Goal: Information Seeking & Learning: Stay updated

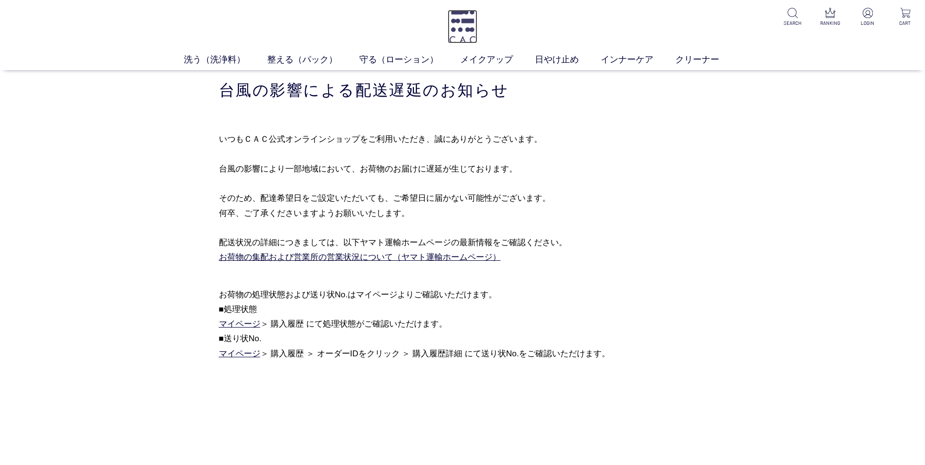
click at [466, 22] on img at bounding box center [463, 27] width 30 height 34
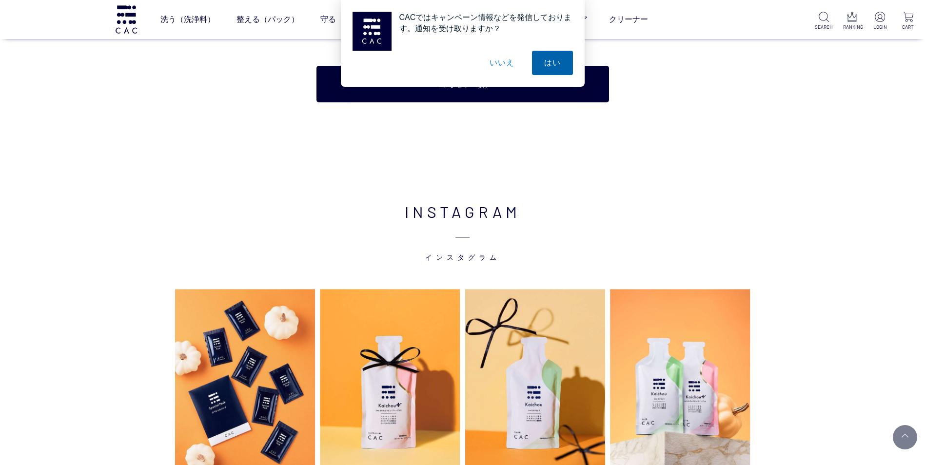
click at [553, 68] on button "はい" at bounding box center [552, 63] width 41 height 24
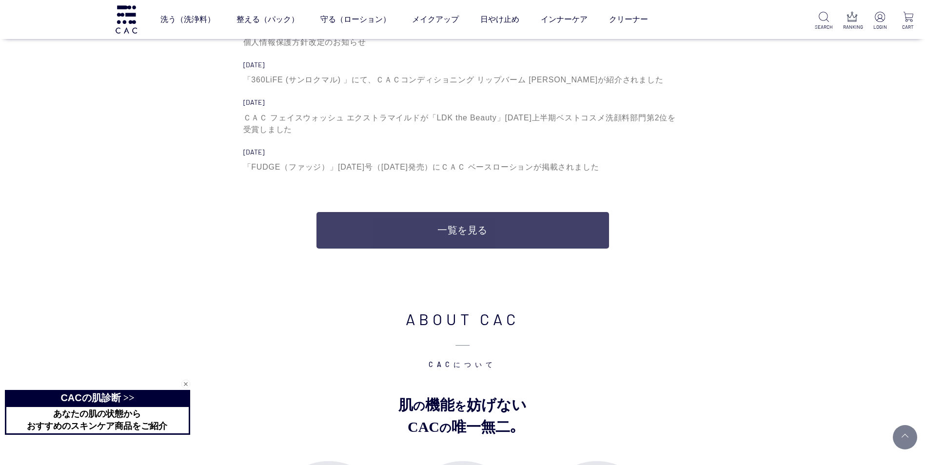
scroll to position [3413, 0]
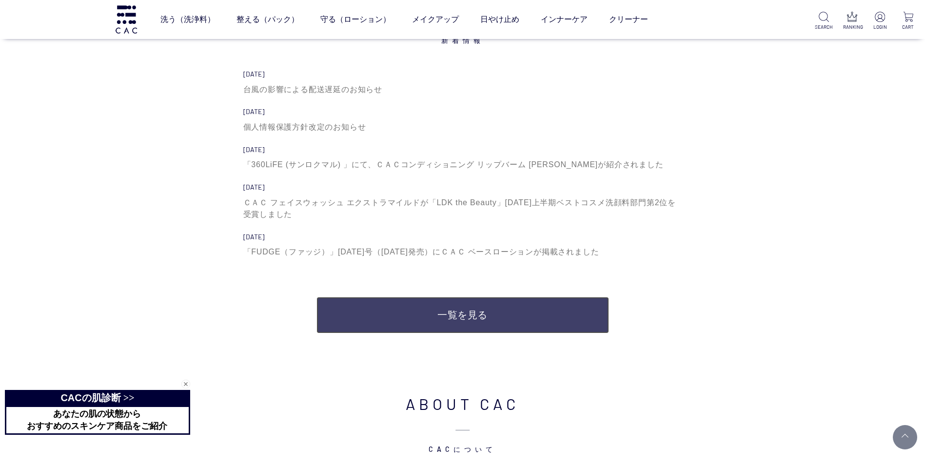
click at [462, 319] on link "一覧を見る" at bounding box center [462, 315] width 293 height 37
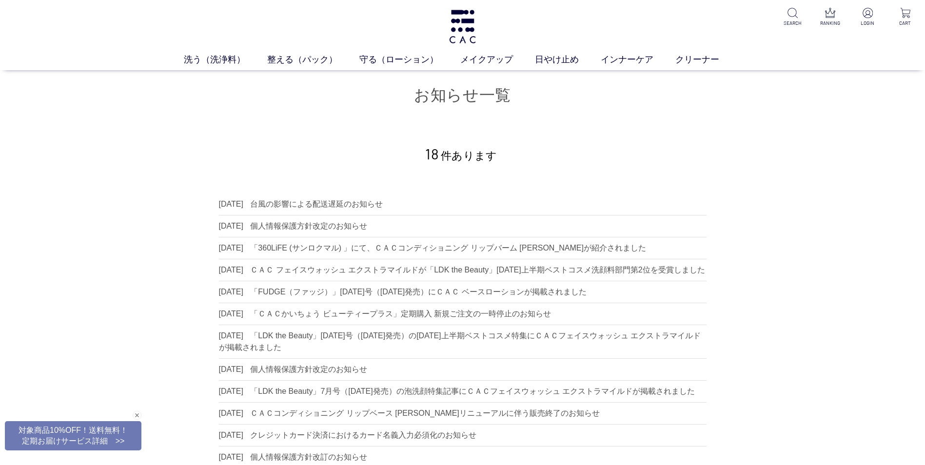
click at [325, 219] on li "2025.09.01 個人情報保護方針改定のお知らせ" at bounding box center [463, 227] width 488 height 22
click at [334, 227] on dd "個人情報保護方針改定のお知らせ" at bounding box center [308, 226] width 117 height 8
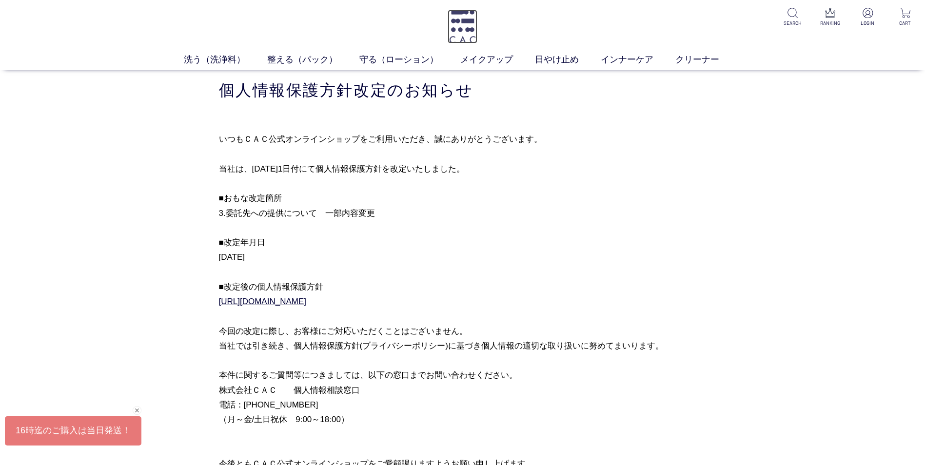
click at [474, 23] on img at bounding box center [463, 27] width 30 height 34
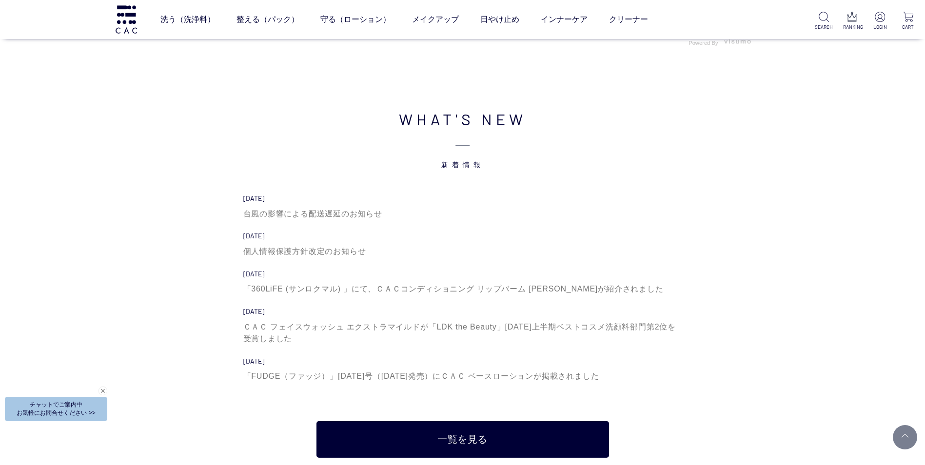
scroll to position [3462, 0]
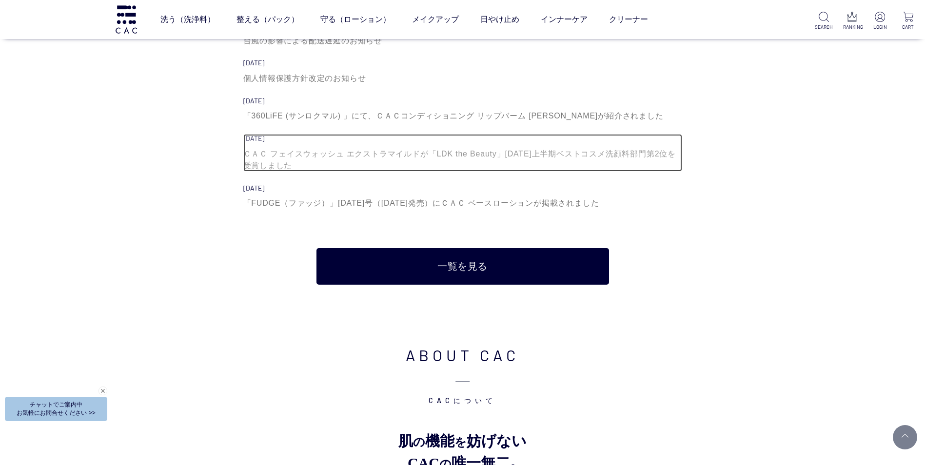
click at [425, 145] on div "2025.07.18 ＣＡＣ フェイスウォッシュ エクストラマイルドが「LDK the Beauty」2025年上半期ベストコスメ洗顔料部門第2位を受賞しました" at bounding box center [462, 152] width 439 height 37
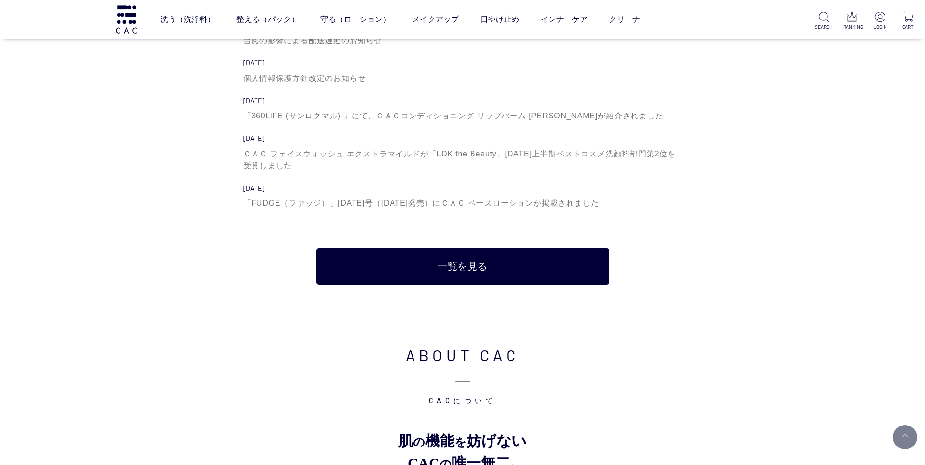
scroll to position [3121, 0]
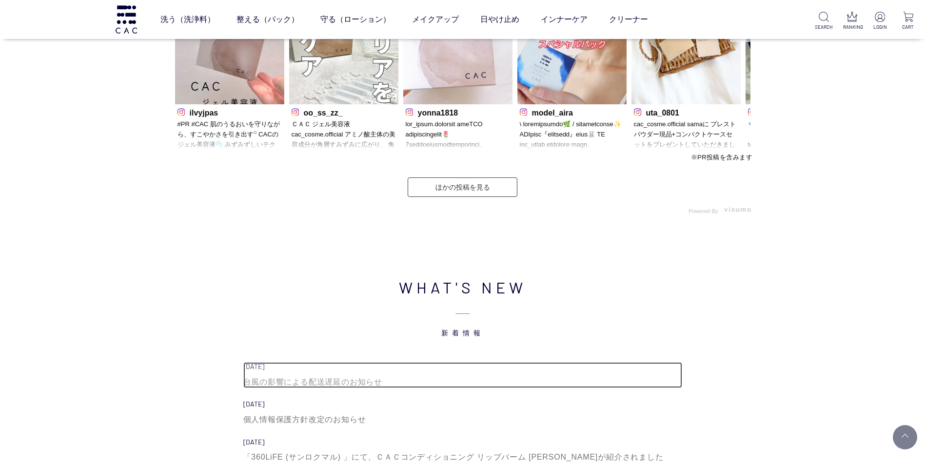
click at [308, 386] on div "台風の影響による配送遅延のお知らせ" at bounding box center [462, 382] width 439 height 12
